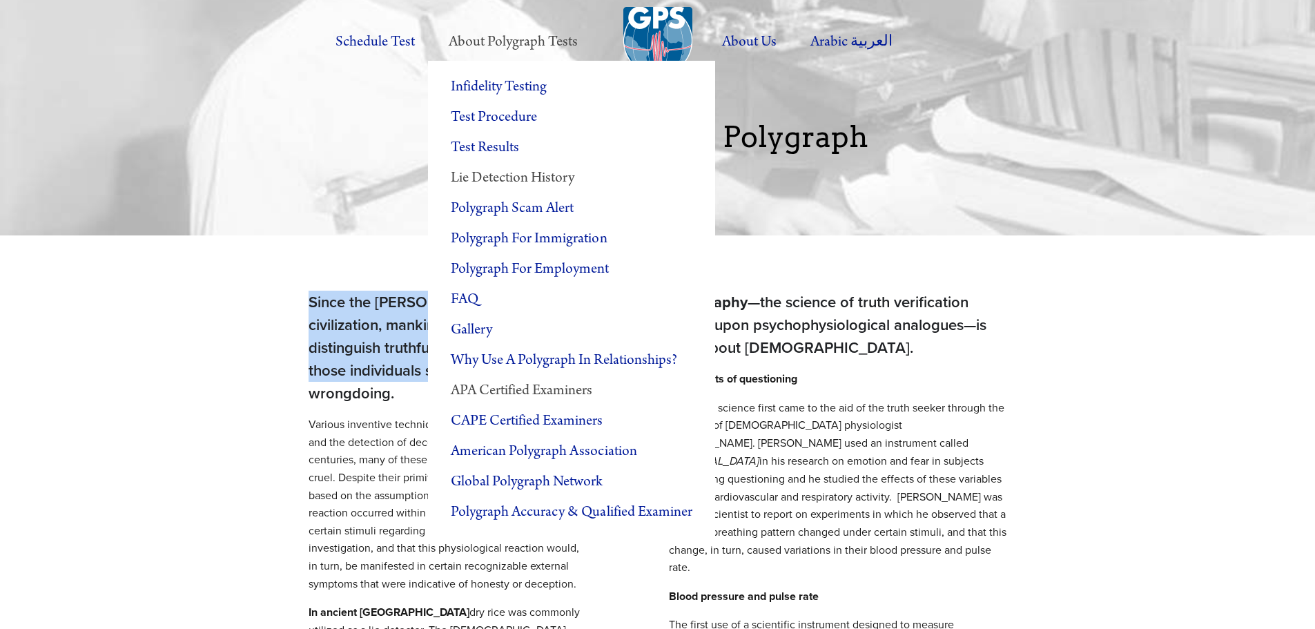
drag, startPoint x: 311, startPoint y: 231, endPoint x: 531, endPoint y: 377, distance: 264.3
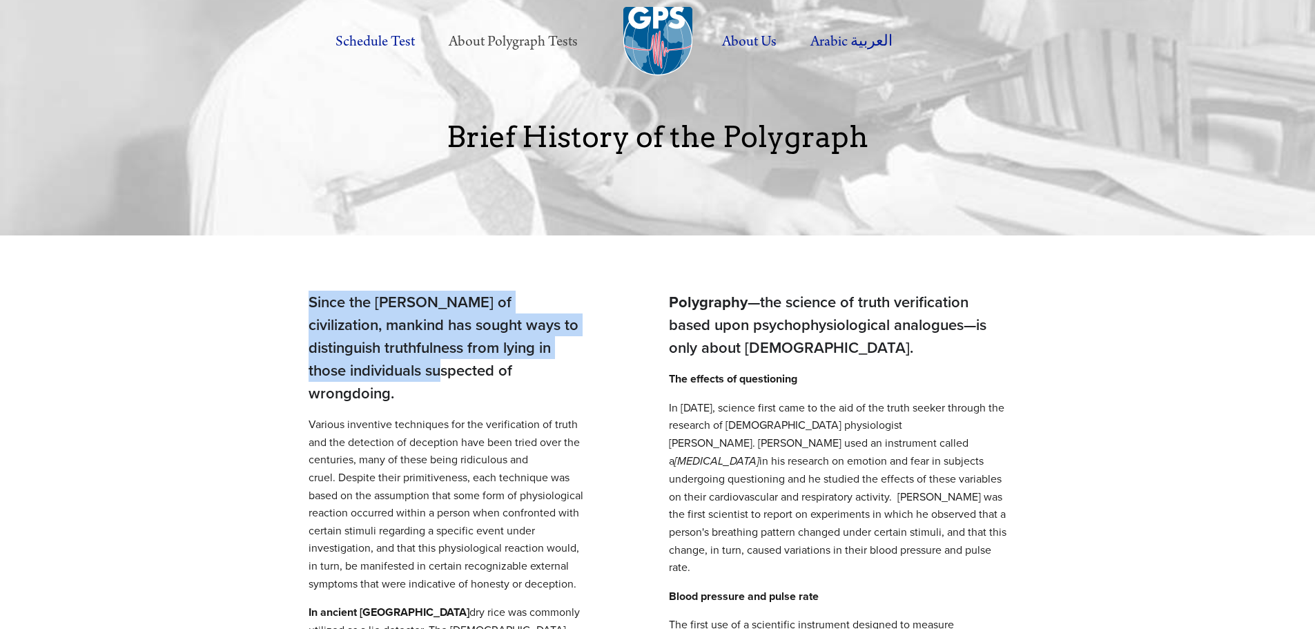
click at [1195, 167] on div at bounding box center [657, 117] width 1315 height 235
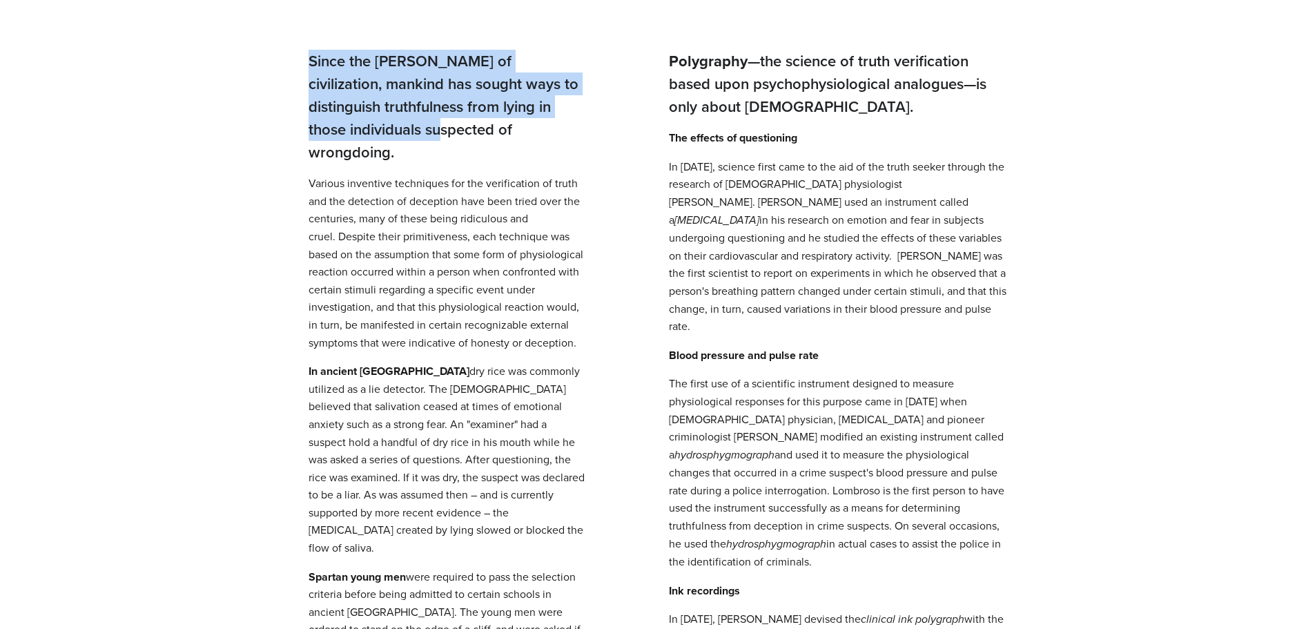
scroll to position [207, 0]
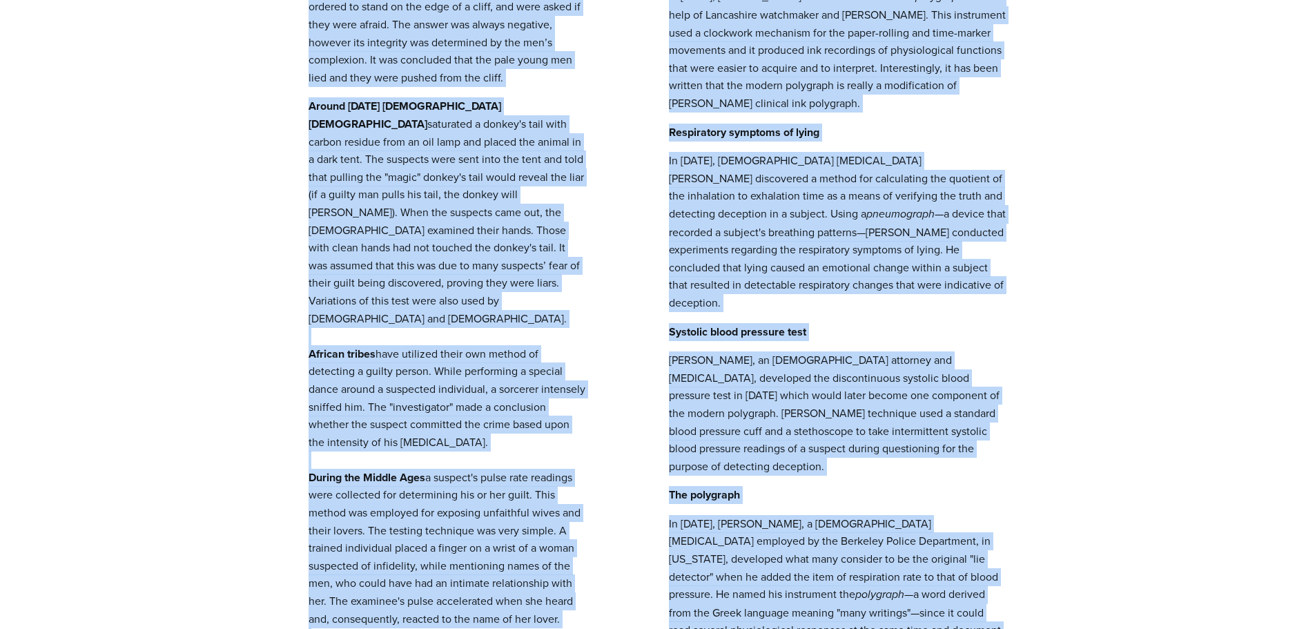
scroll to position [1000, 0]
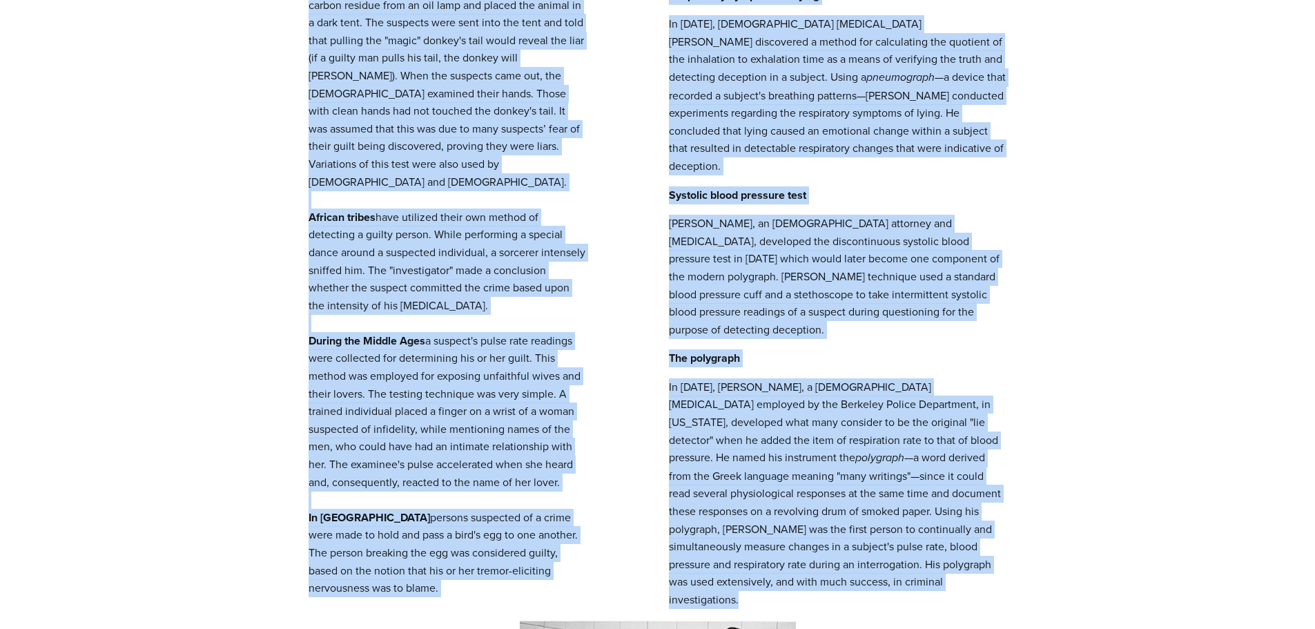
drag, startPoint x: 314, startPoint y: 95, endPoint x: 544, endPoint y: 527, distance: 489.6
copy div "lore ips dolo si ametconsecte, adipisc eli seddoe temp in utlaboreetd magnaaliq…"
click at [585, 147] on p "Around [DATE] [DEMOGRAPHIC_DATA] [DEMOGRAPHIC_DATA] saturated a donkey's tail w…" at bounding box center [446, 279] width 277 height 636
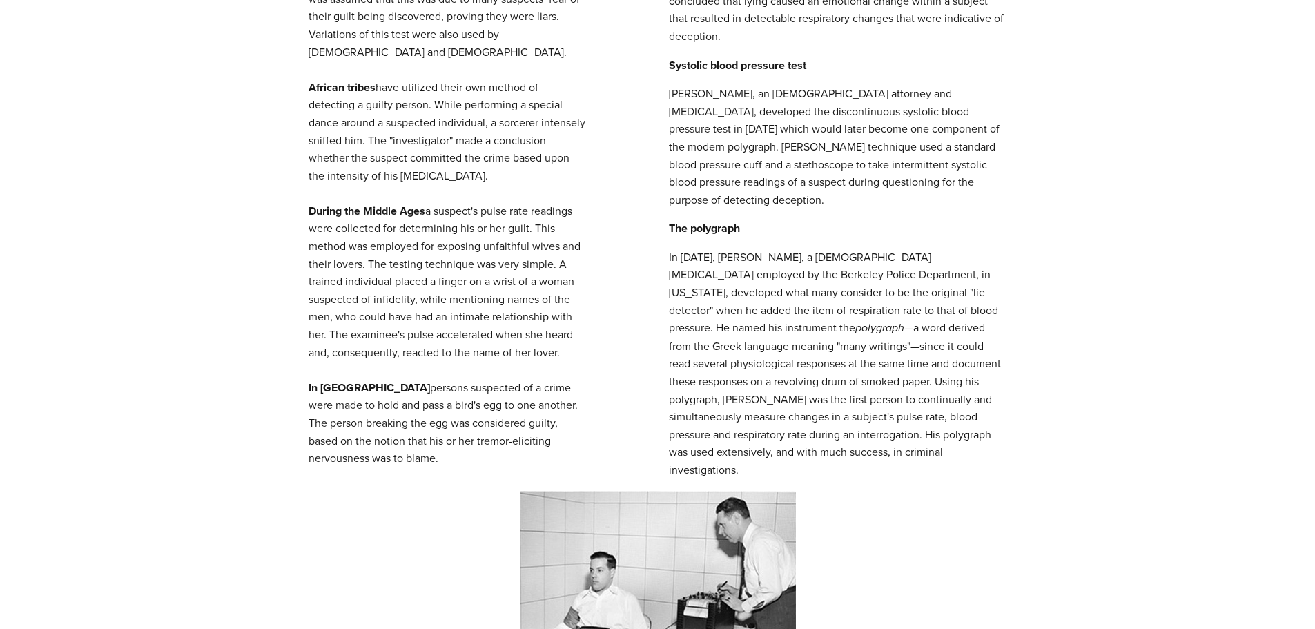
scroll to position [1186, 0]
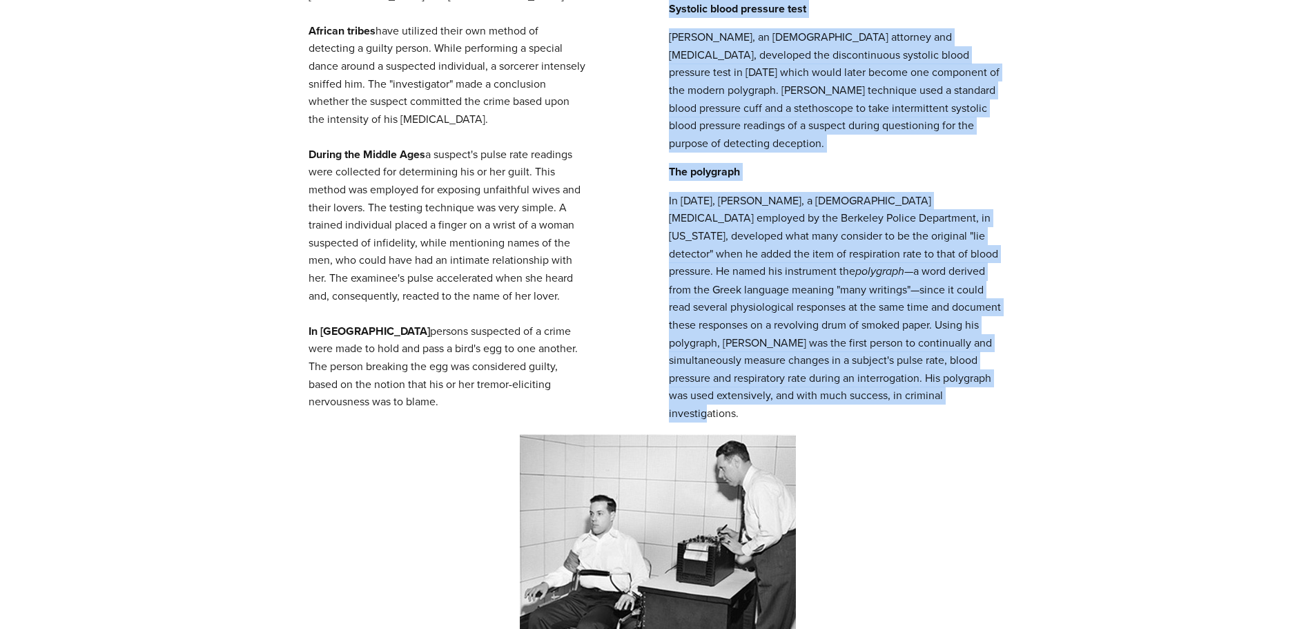
drag, startPoint x: 671, startPoint y: 197, endPoint x: 1008, endPoint y: 343, distance: 367.5
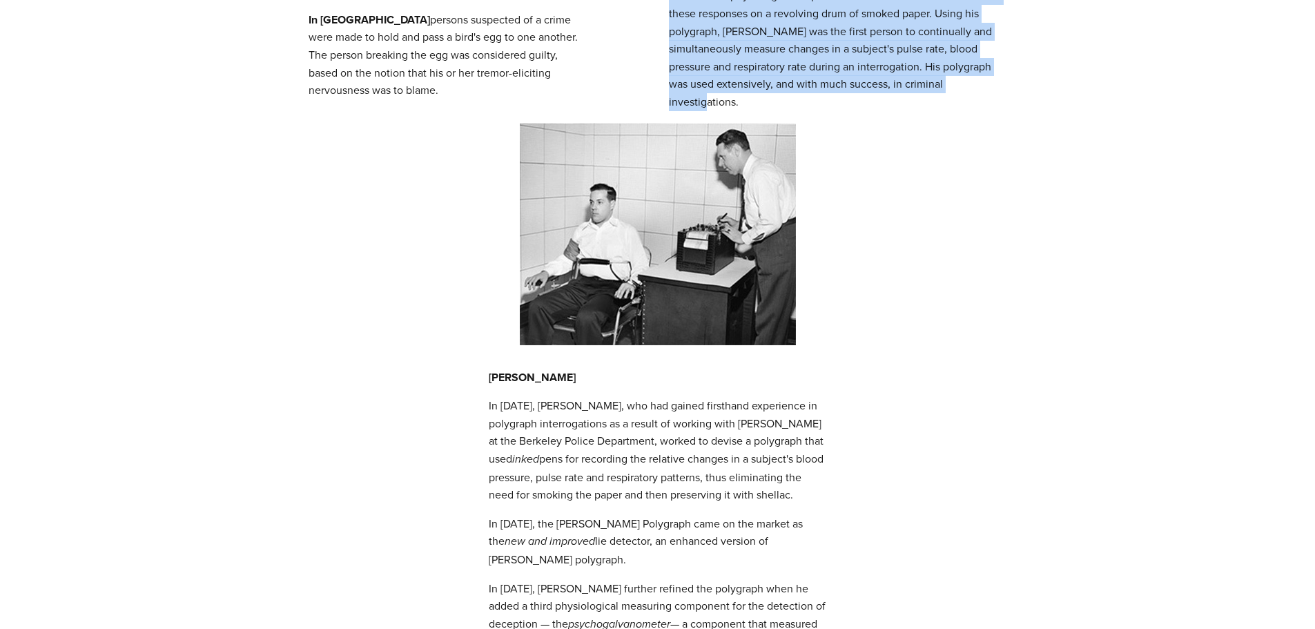
scroll to position [1600, 0]
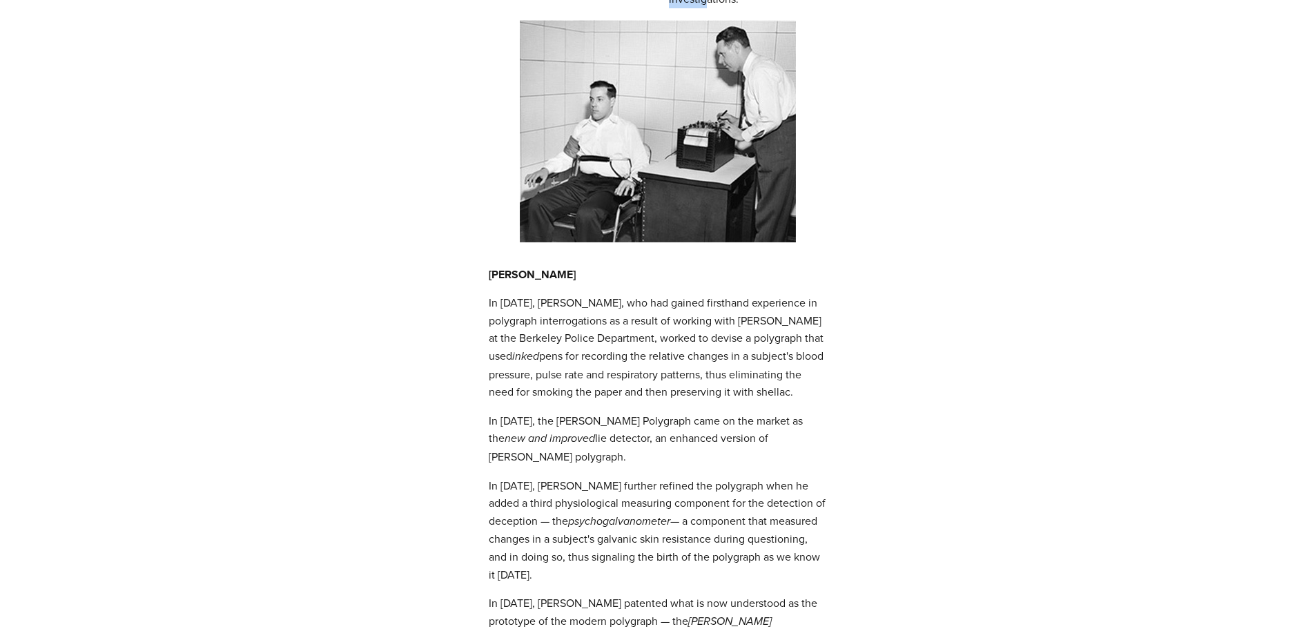
copy div "Loremipsum —dol sitamet co adipi elitseddoeiu tempo inci utlaboreetdoloremag al…"
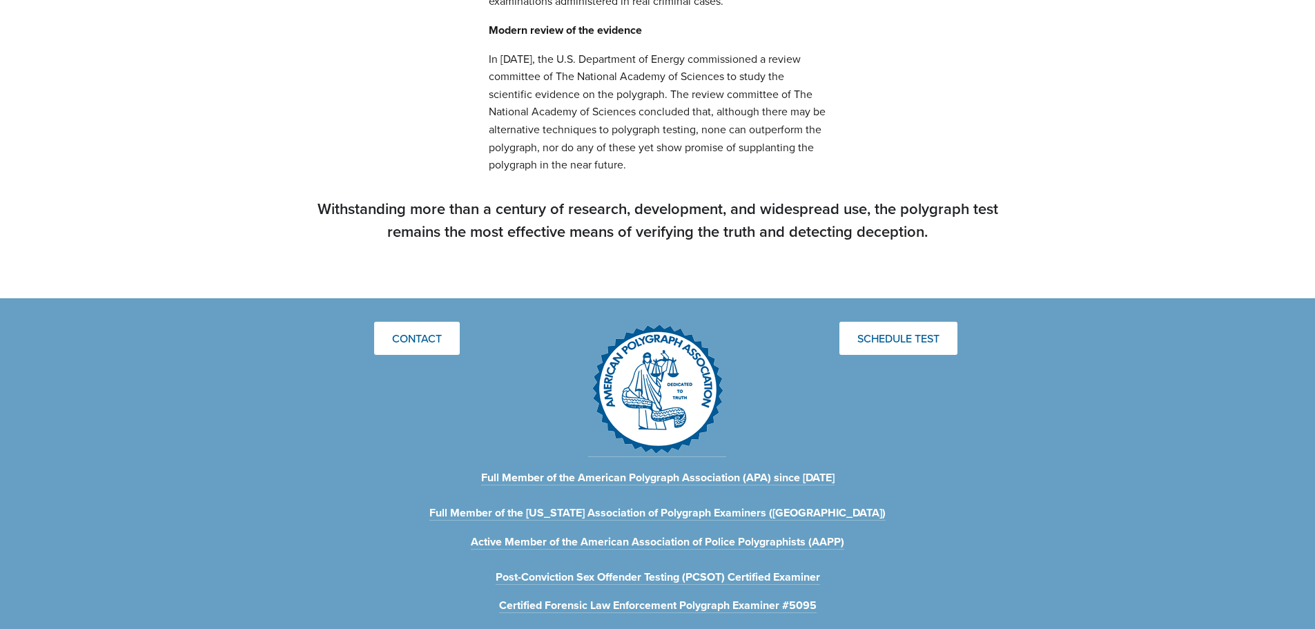
scroll to position [3006, 0]
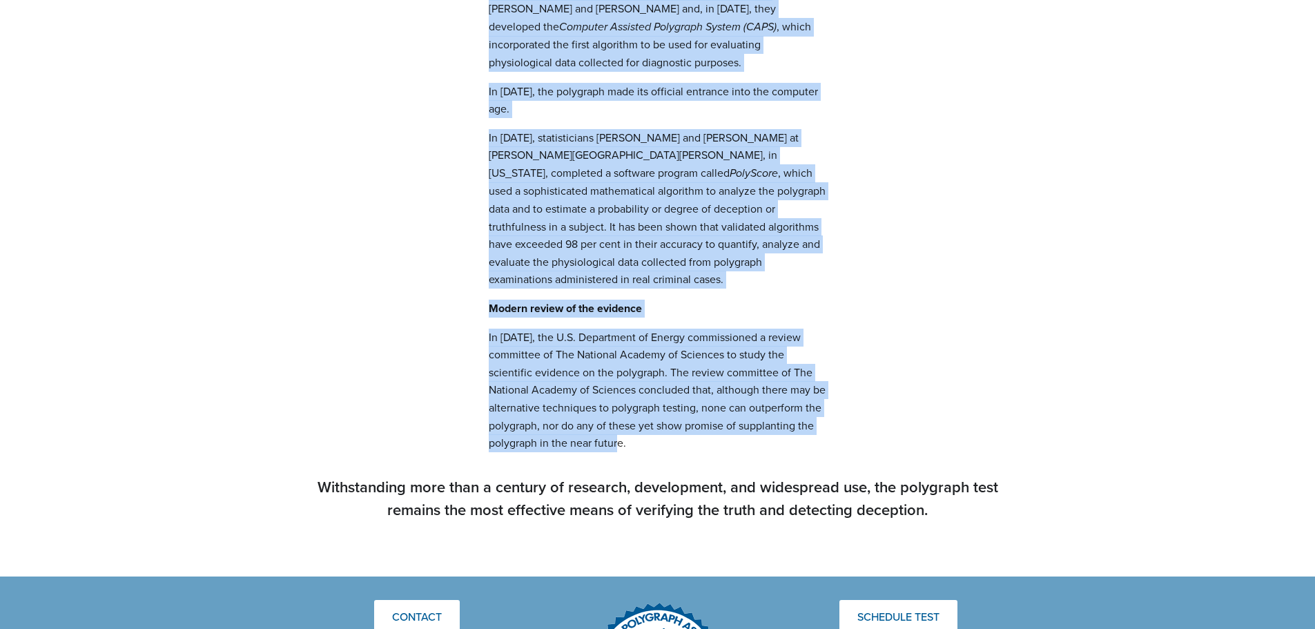
drag, startPoint x: 489, startPoint y: 64, endPoint x: 991, endPoint y: 331, distance: 568.4
copy div "Loremips Dolors Am 3091, Consecte Adipis, eli sed doeius temporinc utlaboreet d…"
